Goal: Navigation & Orientation: Find specific page/section

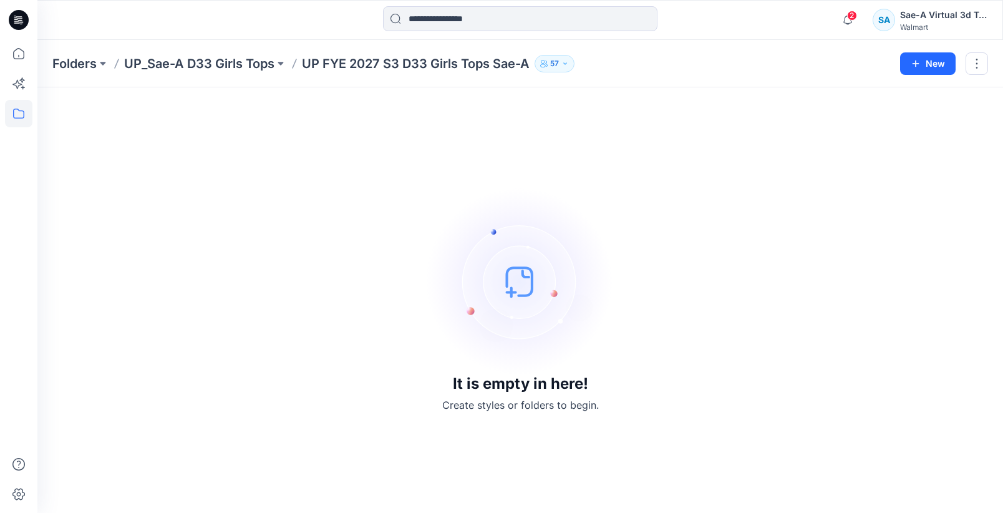
click at [242, 171] on div "It is empty in here! Create styles or folders to begin." at bounding box center [520, 300] width 936 height 396
click at [256, 61] on p "UP_Sae-A D33 Girls Tops" at bounding box center [199, 63] width 150 height 17
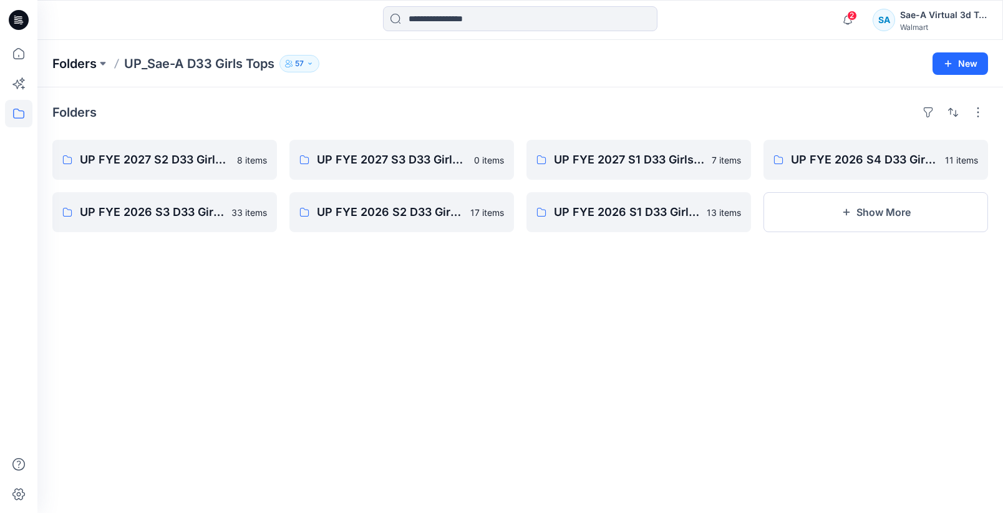
click at [80, 65] on p "Folders" at bounding box center [74, 63] width 44 height 17
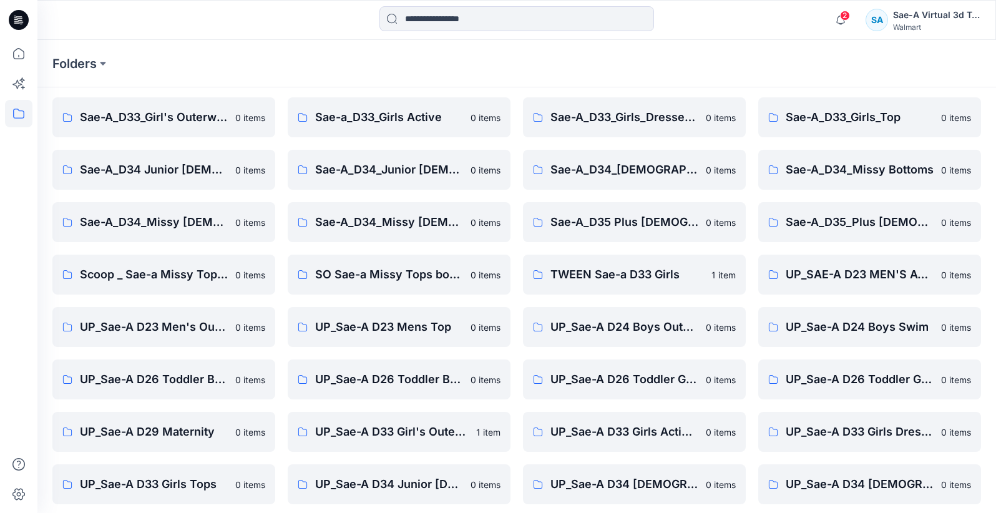
scroll to position [300, 0]
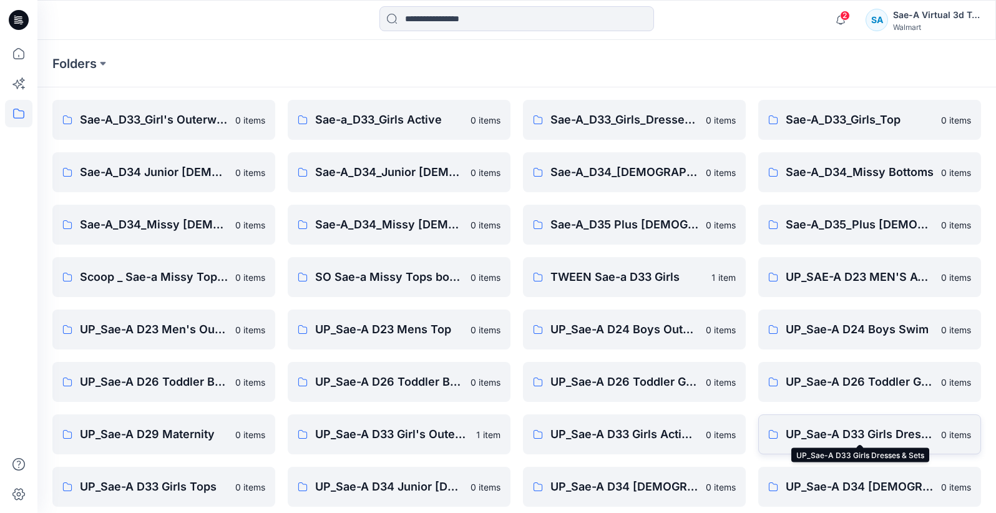
click at [858, 434] on p "UP_Sae-A D33 Girls Dresses & Sets" at bounding box center [860, 434] width 148 height 17
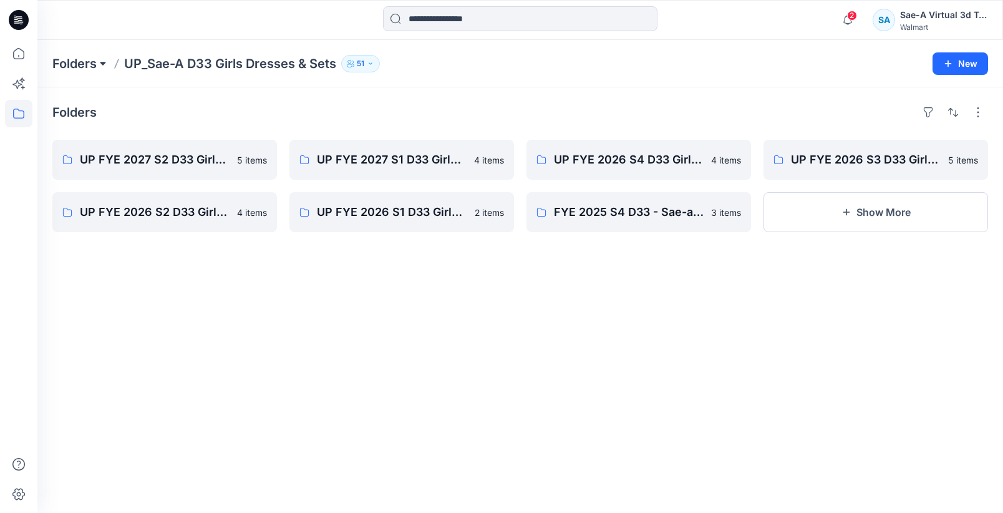
click at [99, 61] on button at bounding box center [103, 63] width 12 height 17
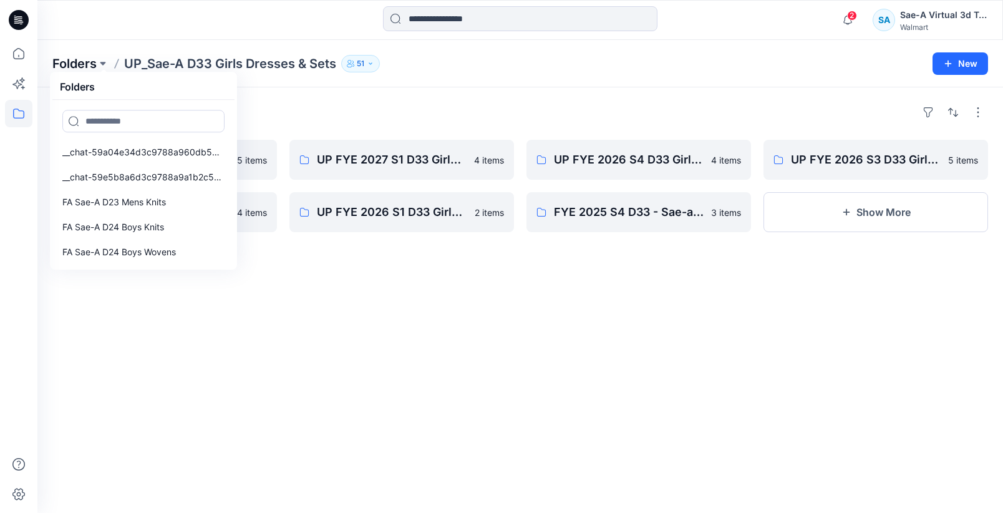
click at [90, 62] on p "Folders" at bounding box center [74, 63] width 44 height 17
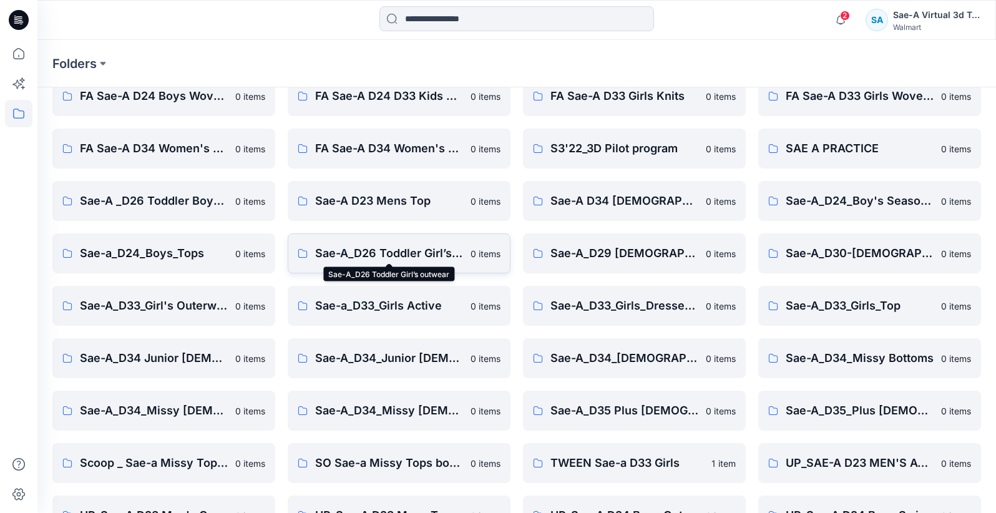
scroll to position [150, 0]
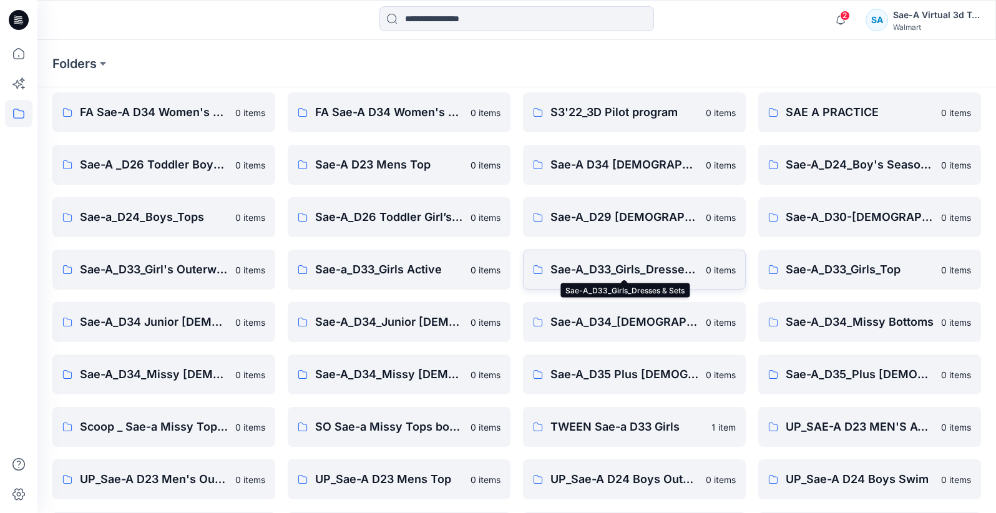
click at [646, 264] on p "Sae-A_D33_Girls_Dresses & Sets" at bounding box center [624, 269] width 148 height 17
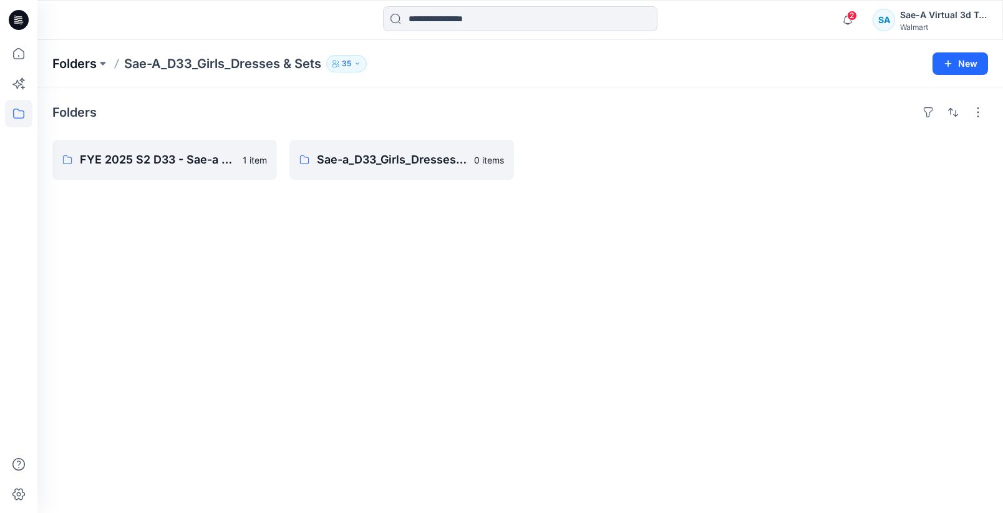
click at [64, 60] on p "Folders" at bounding box center [74, 63] width 44 height 17
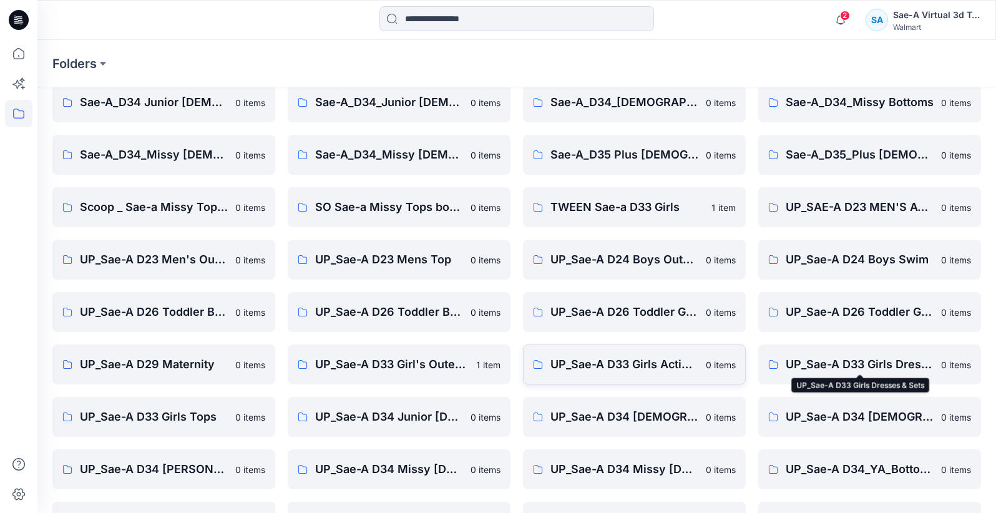
scroll to position [363, 0]
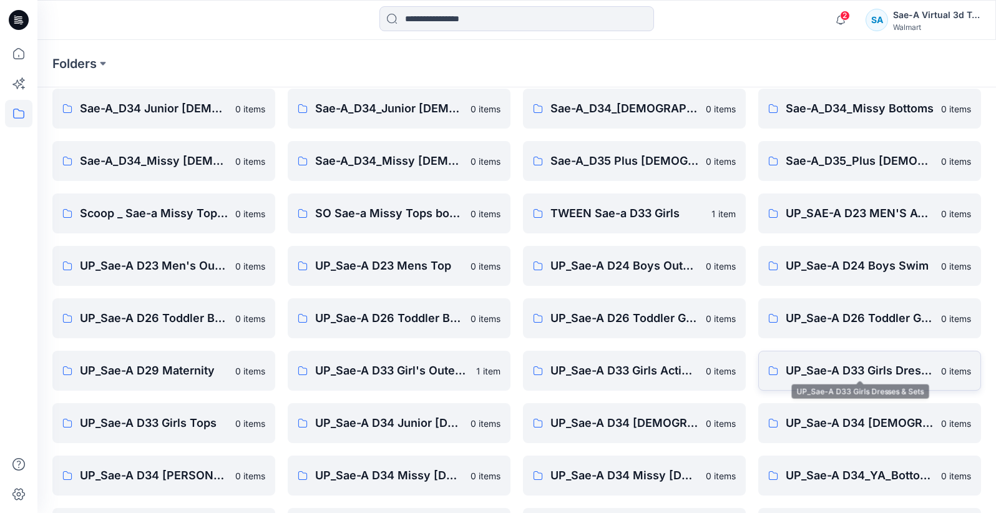
click at [899, 374] on p "UP_Sae-A D33 Girls Dresses & Sets" at bounding box center [860, 370] width 148 height 17
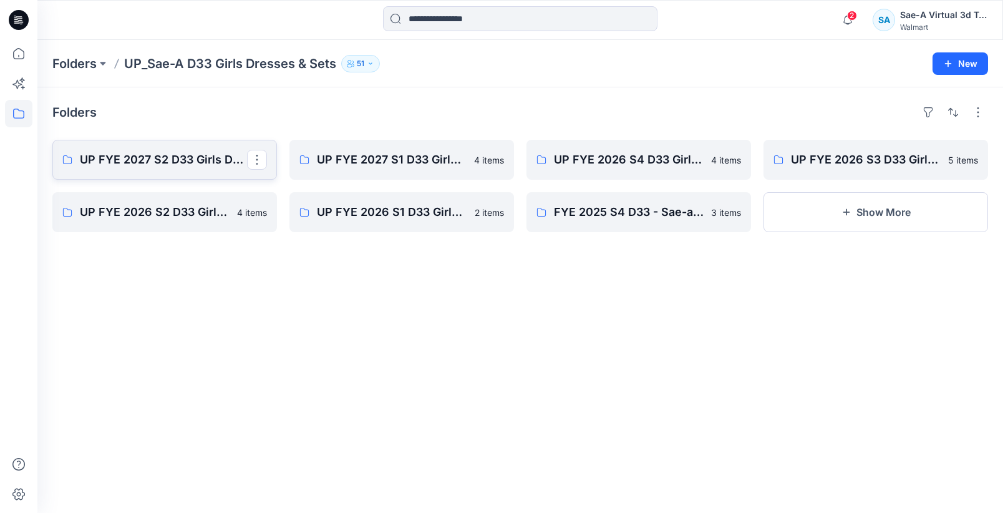
click at [163, 163] on p "UP FYE 2027 S2 D33 Girls Dresses - Sae-A" at bounding box center [163, 159] width 167 height 17
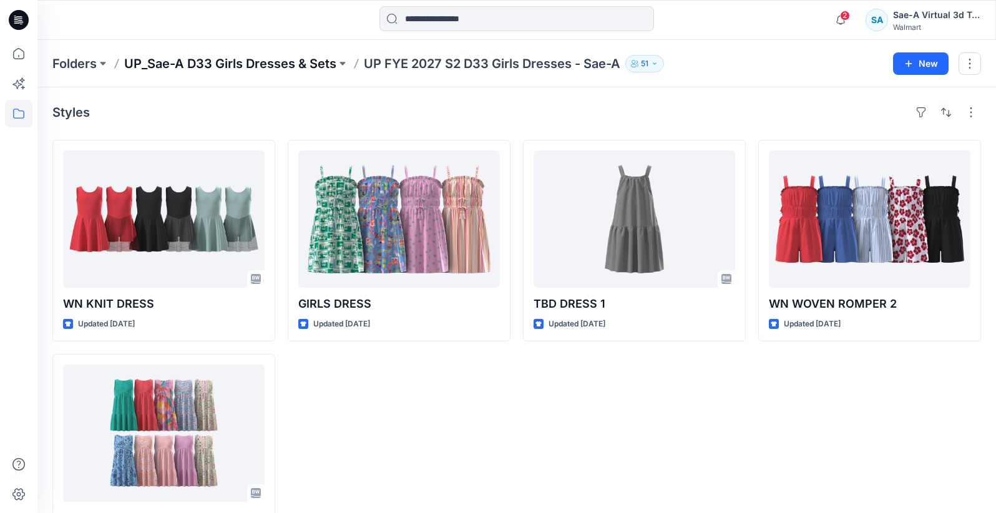
click at [277, 65] on p "UP_Sae-A D33 Girls Dresses & Sets" at bounding box center [230, 63] width 212 height 17
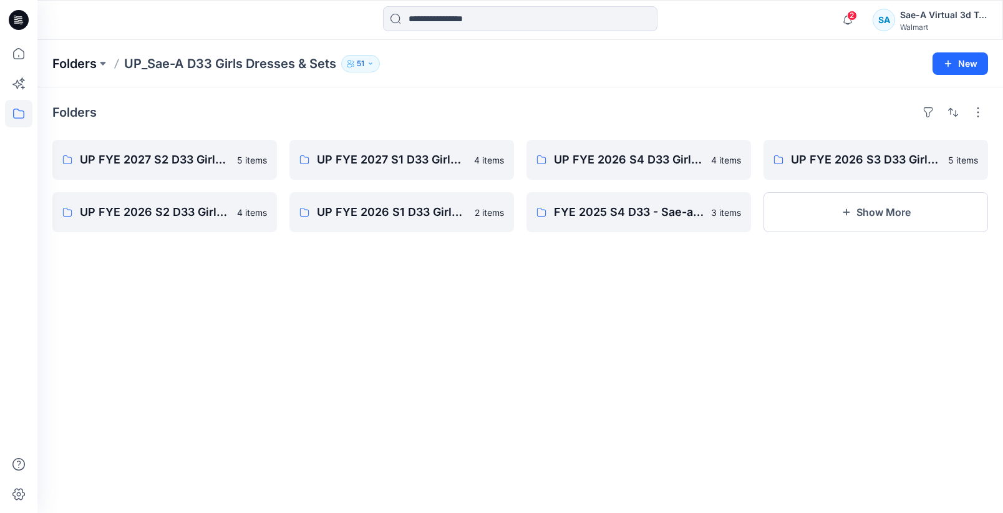
click at [86, 63] on p "Folders" at bounding box center [74, 63] width 44 height 17
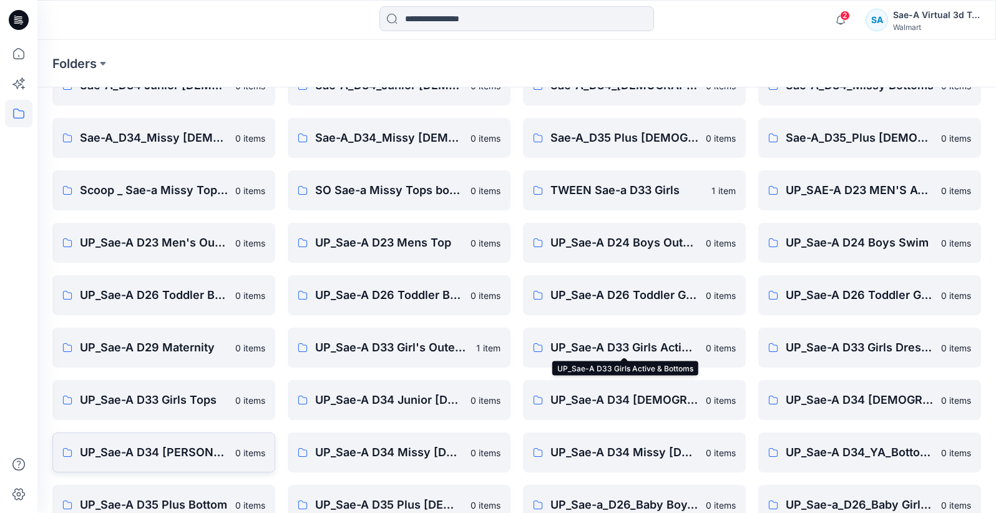
scroll to position [399, 0]
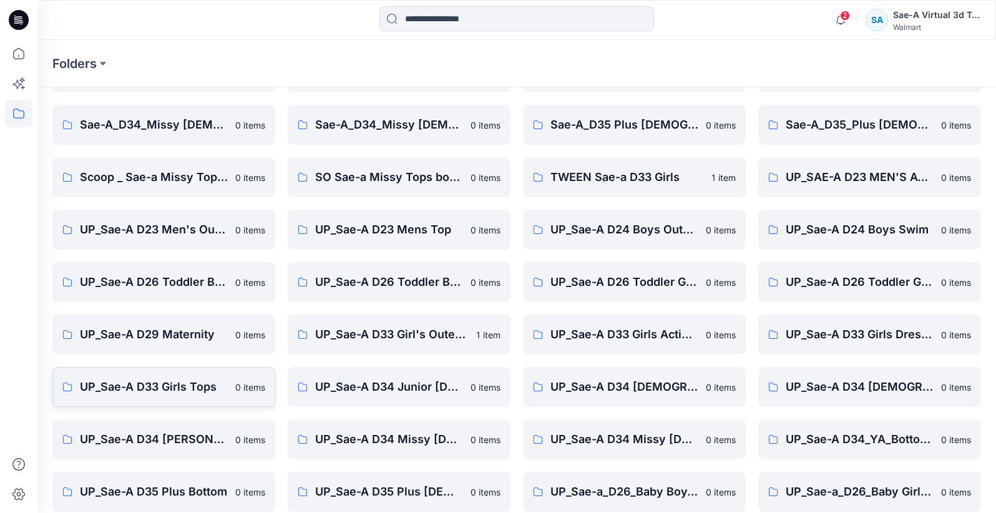
click at [157, 382] on p "UP_Sae-A D33 Girls Tops" at bounding box center [154, 386] width 148 height 17
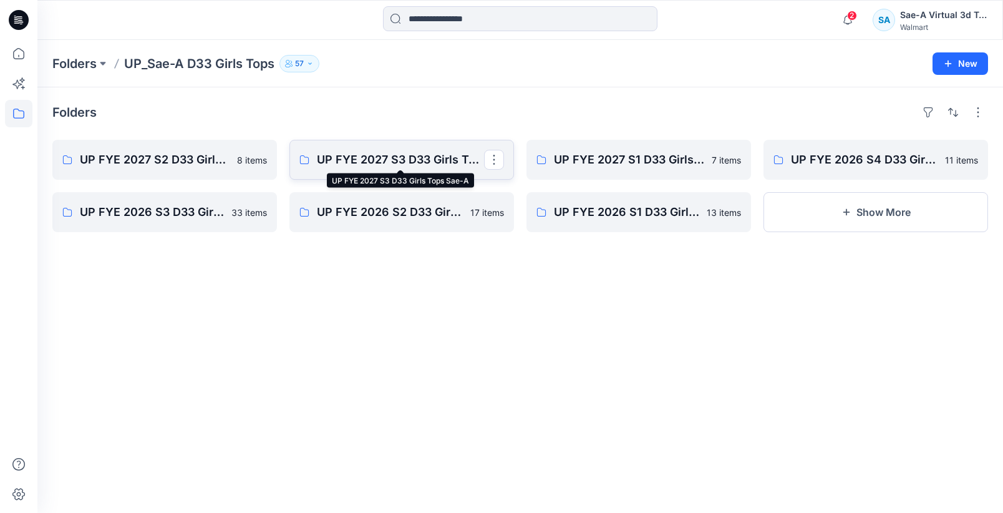
click at [387, 165] on p "UP FYE 2027 S3 D33 Girls Tops Sae-A" at bounding box center [400, 159] width 167 height 17
click at [185, 164] on p "UP FYE 2027 S2 D33 Girls Tops Sae-A" at bounding box center [163, 159] width 167 height 17
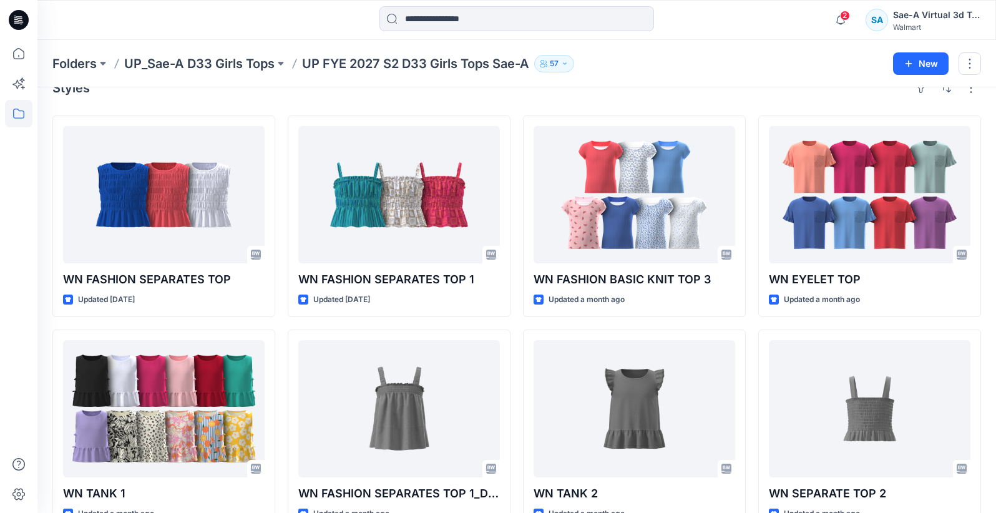
scroll to position [6, 0]
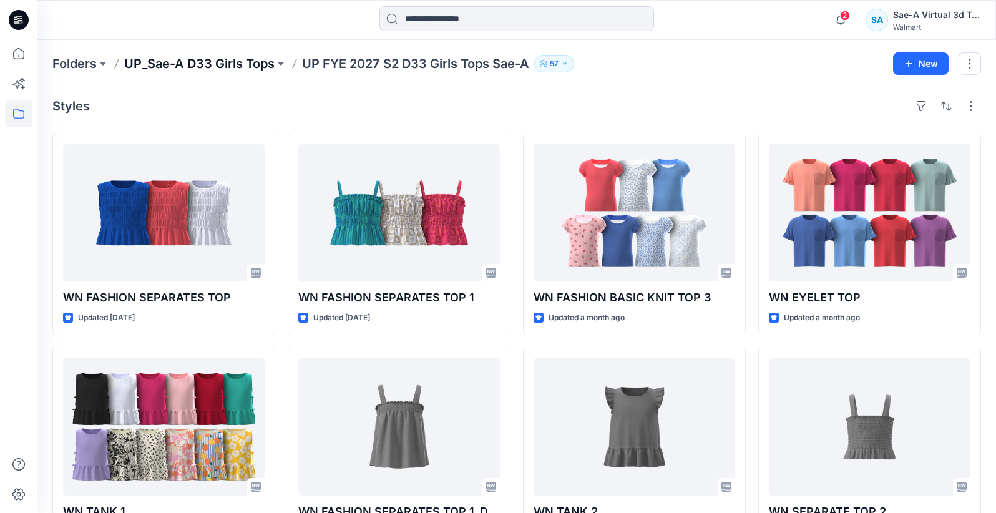
click at [263, 61] on p "UP_Sae-A D33 Girls Tops" at bounding box center [199, 63] width 150 height 17
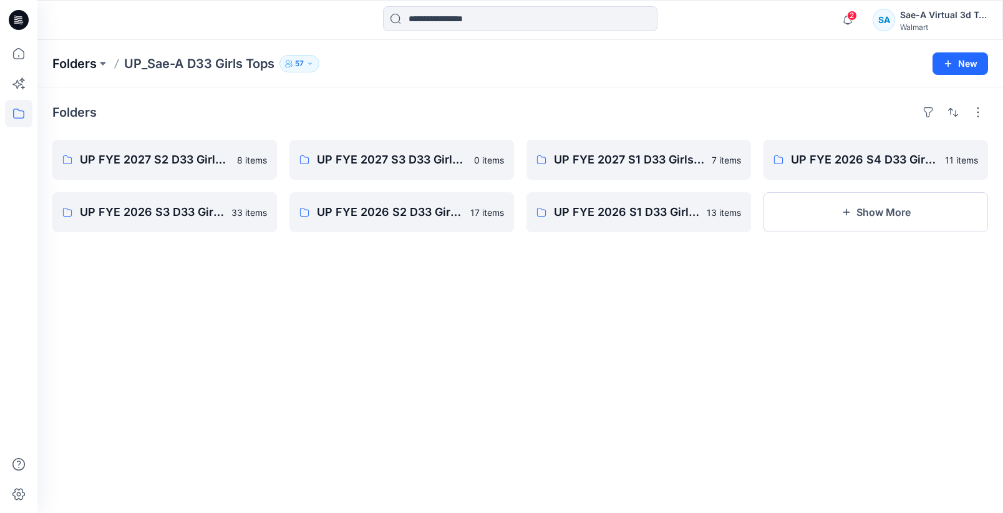
click at [57, 64] on p "Folders" at bounding box center [74, 63] width 44 height 17
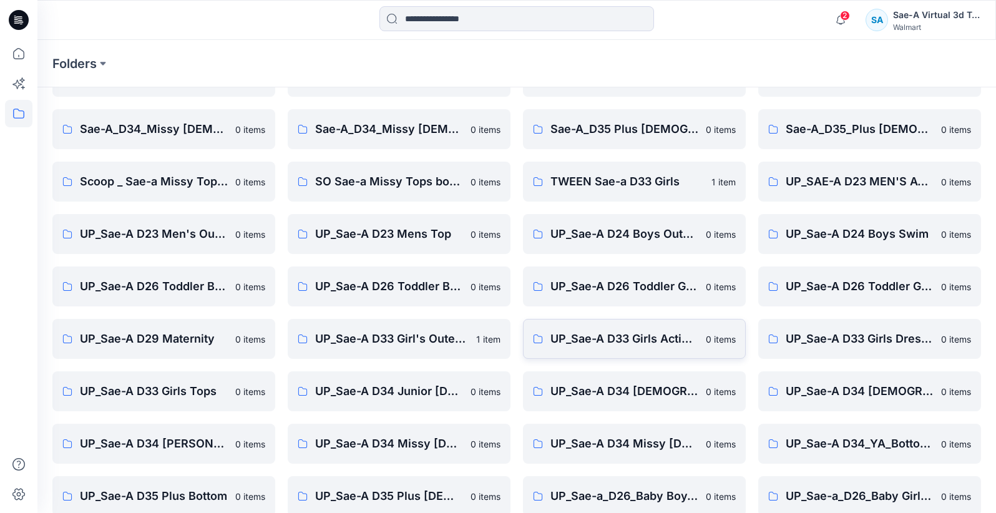
scroll to position [413, 0]
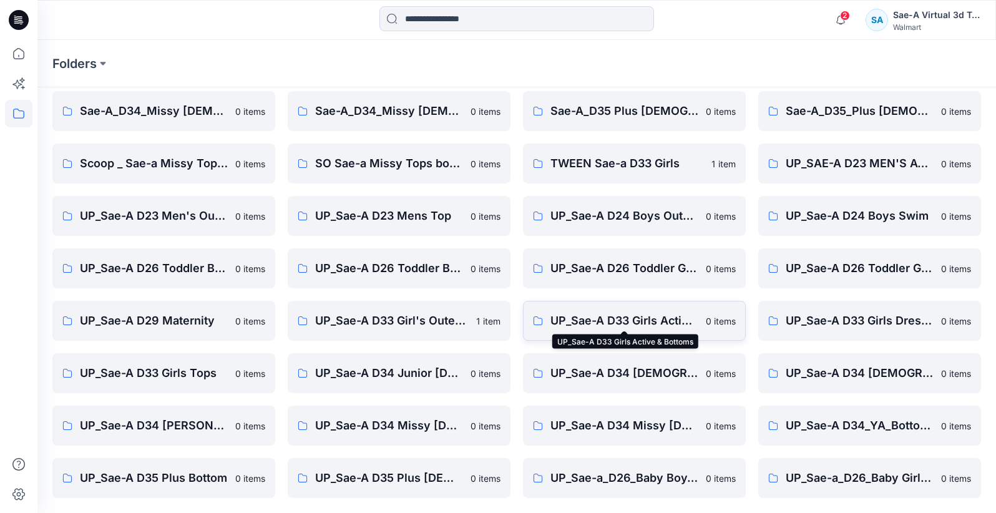
click at [654, 323] on p "UP_Sae-A D33 Girls Active & Bottoms" at bounding box center [624, 320] width 148 height 17
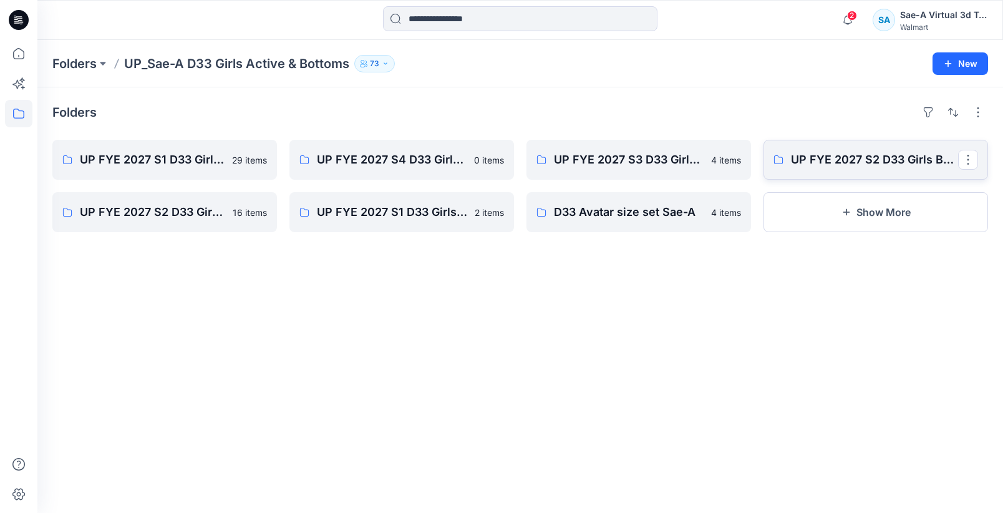
click at [884, 170] on link "UP FYE 2027 S2 D33 Girls Bottoms Sae-A" at bounding box center [876, 160] width 225 height 40
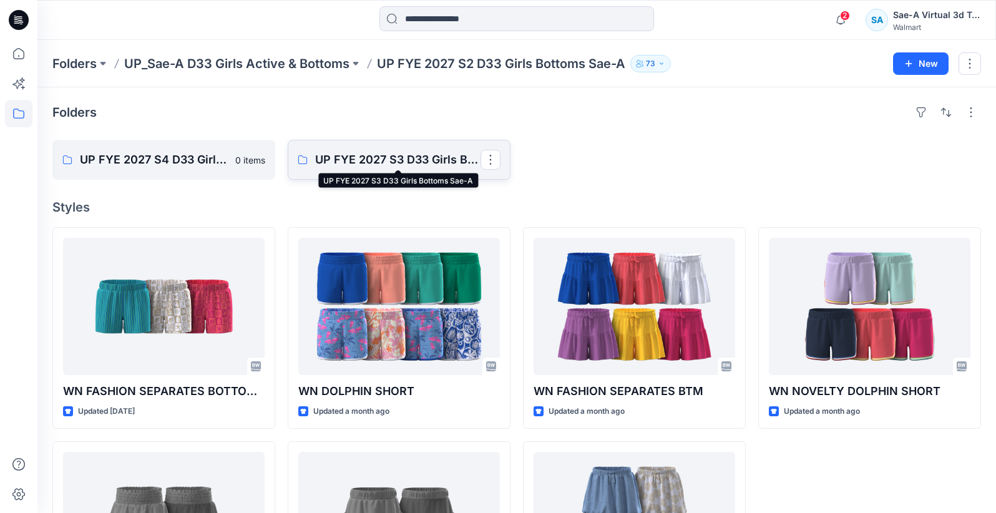
click at [373, 162] on p "UP FYE 2027 S3 D33 Girls Bottoms Sae-A" at bounding box center [397, 159] width 165 height 17
